Goal: Information Seeking & Learning: Learn about a topic

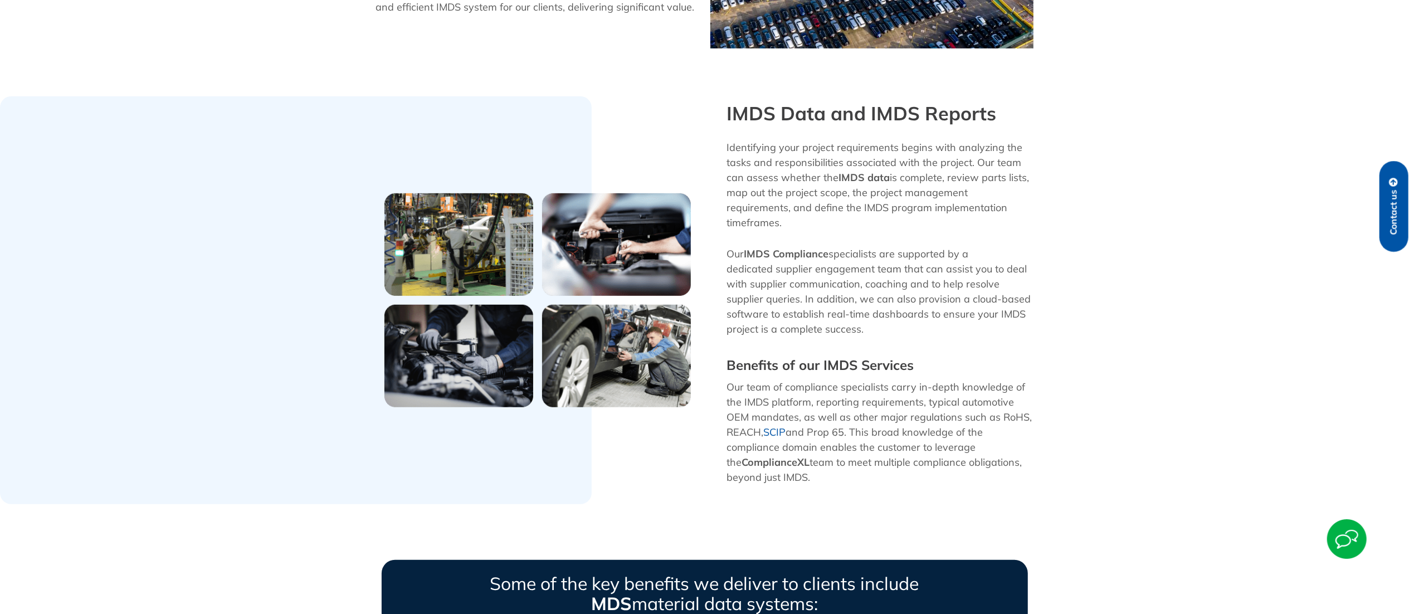
scroll to position [391, 0]
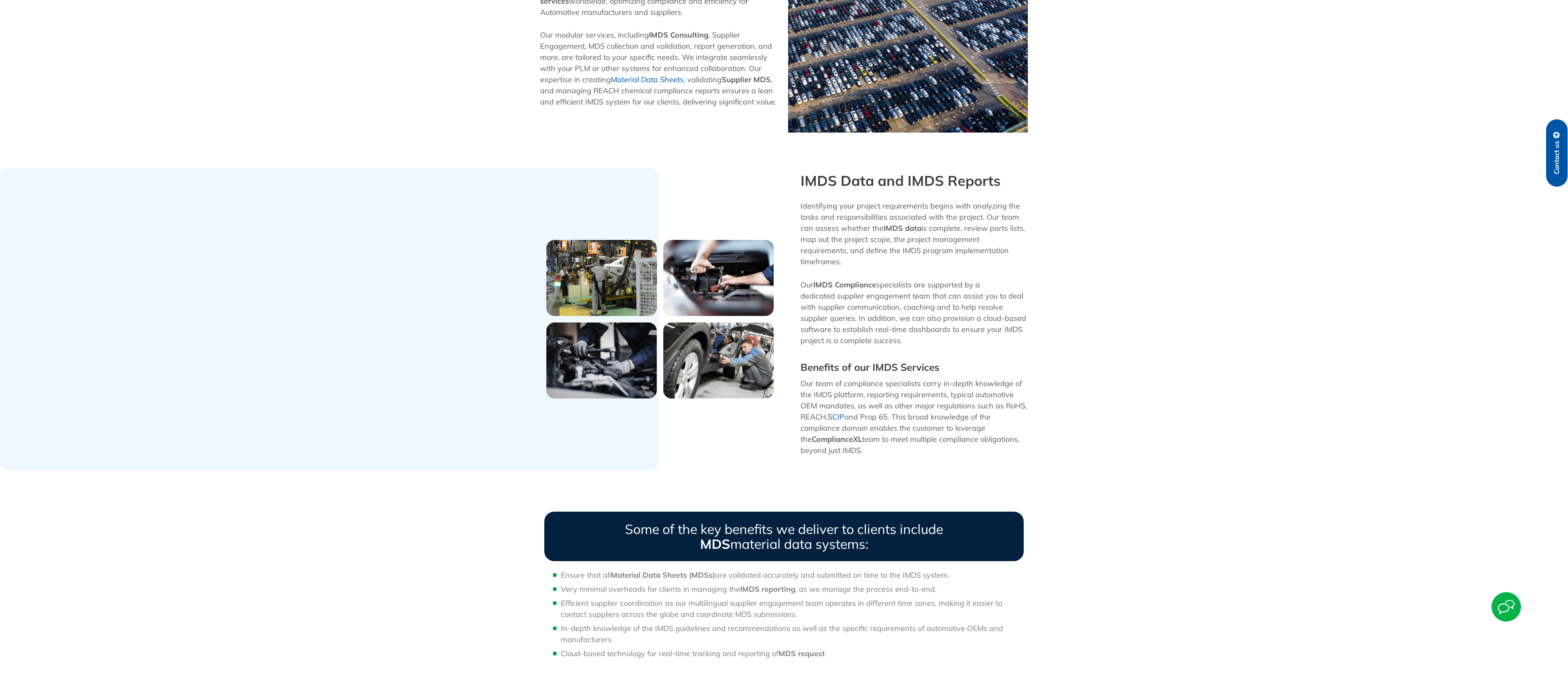
scroll to position [486, 0]
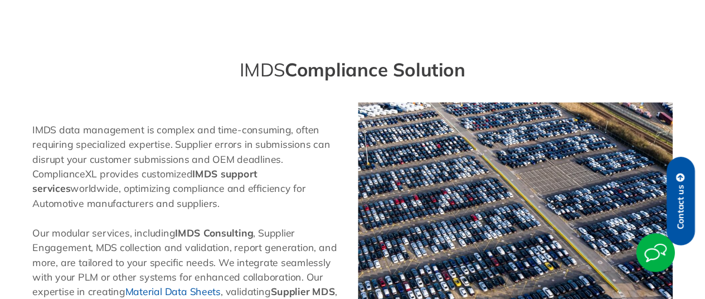
scroll to position [32, 0]
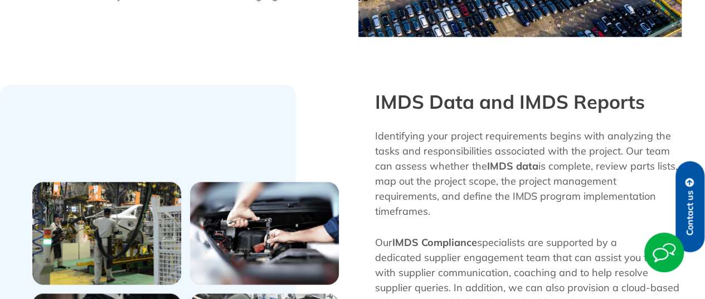
scroll to position [613, 0]
